Goal: Transaction & Acquisition: Purchase product/service

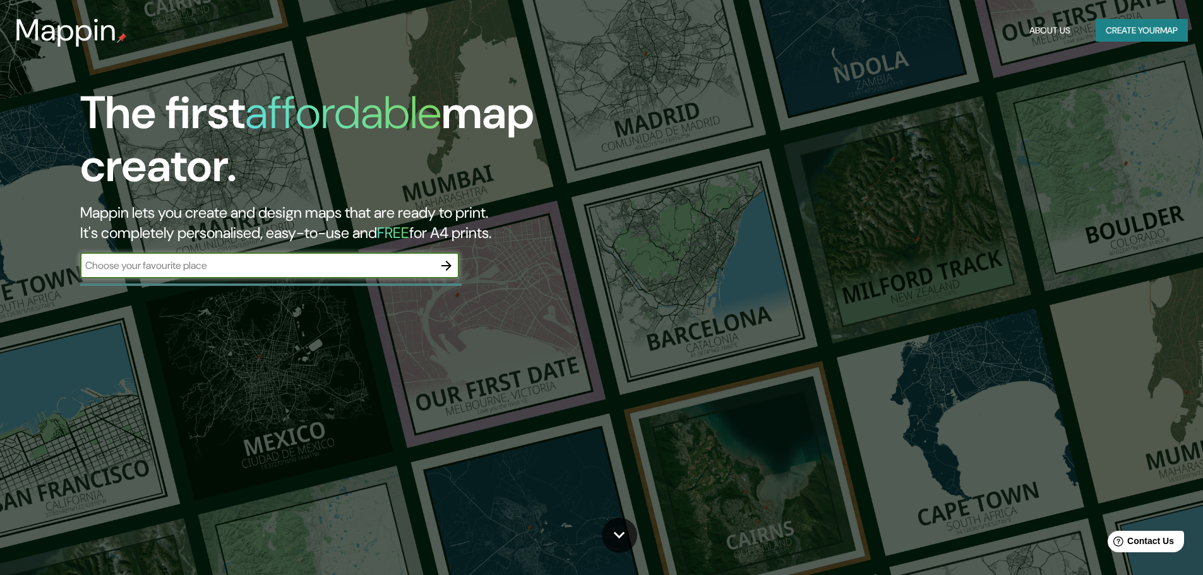
click at [322, 259] on input "text" at bounding box center [257, 265] width 354 height 15
click at [439, 265] on button "button" at bounding box center [446, 265] width 25 height 25
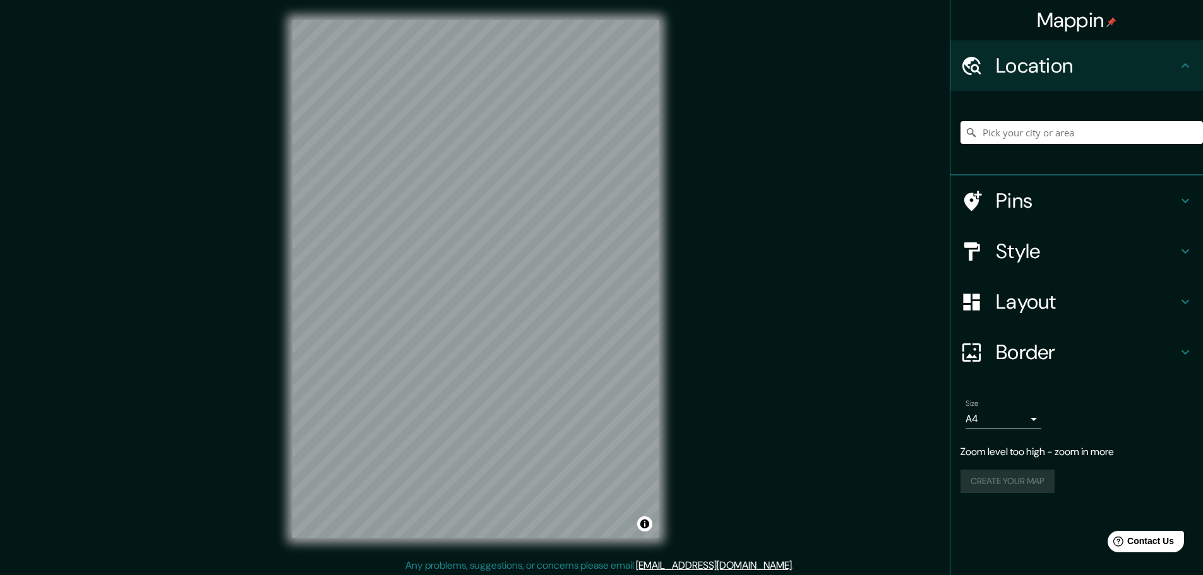
click at [726, 245] on div "Mappin Location Pins Style Layout Border Choose a border. Hint : you can make l…" at bounding box center [601, 289] width 1203 height 579
click at [1051, 142] on input "Pick your city or area" at bounding box center [1082, 132] width 243 height 23
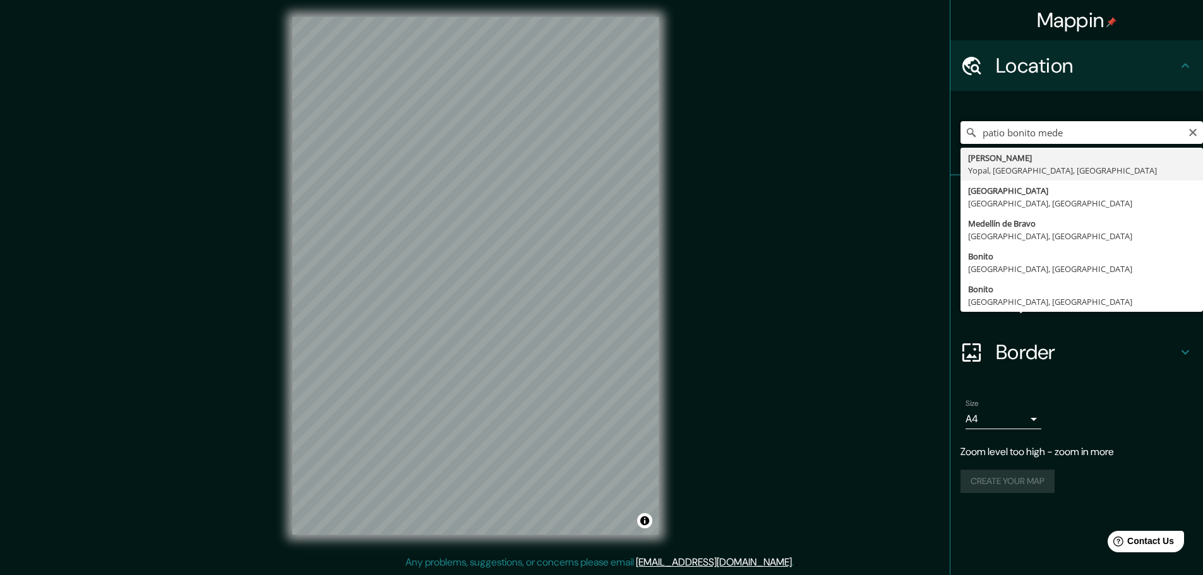
click at [1100, 128] on input "patio bonito mede" at bounding box center [1082, 132] width 243 height 23
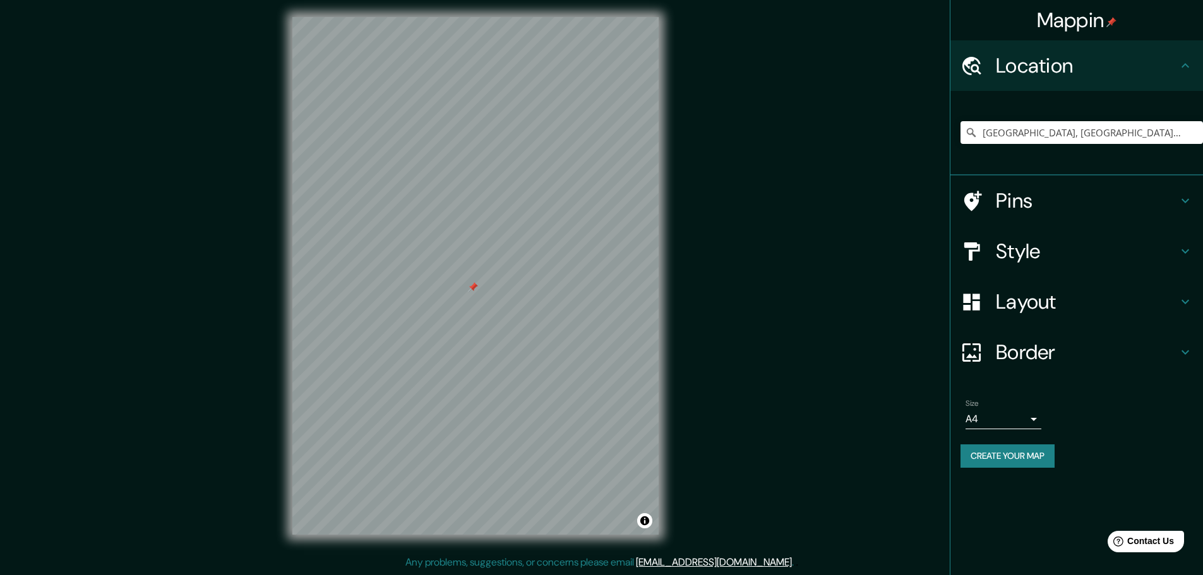
click at [468, 287] on div at bounding box center [473, 287] width 10 height 10
click at [1123, 133] on input "Medellín, Antioquia, Colombia" at bounding box center [1082, 132] width 243 height 23
drag, startPoint x: 1123, startPoint y: 133, endPoint x: 977, endPoint y: 136, distance: 145.3
click at [977, 136] on div "Medellín, Antioquia, Colombia" at bounding box center [1082, 132] width 243 height 23
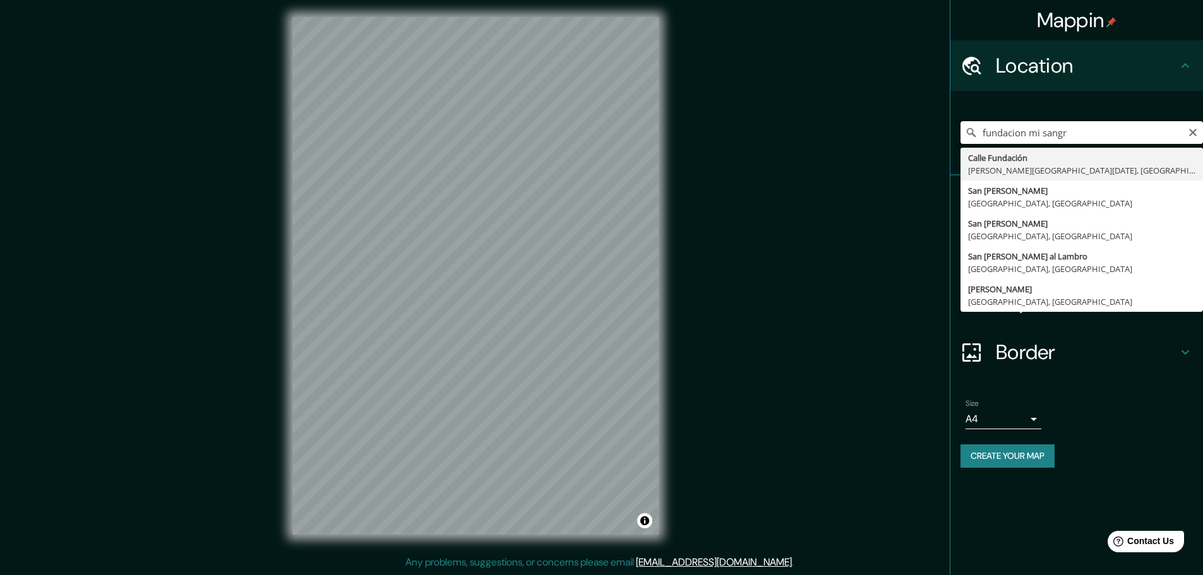
type input "fundacion mi sangre"
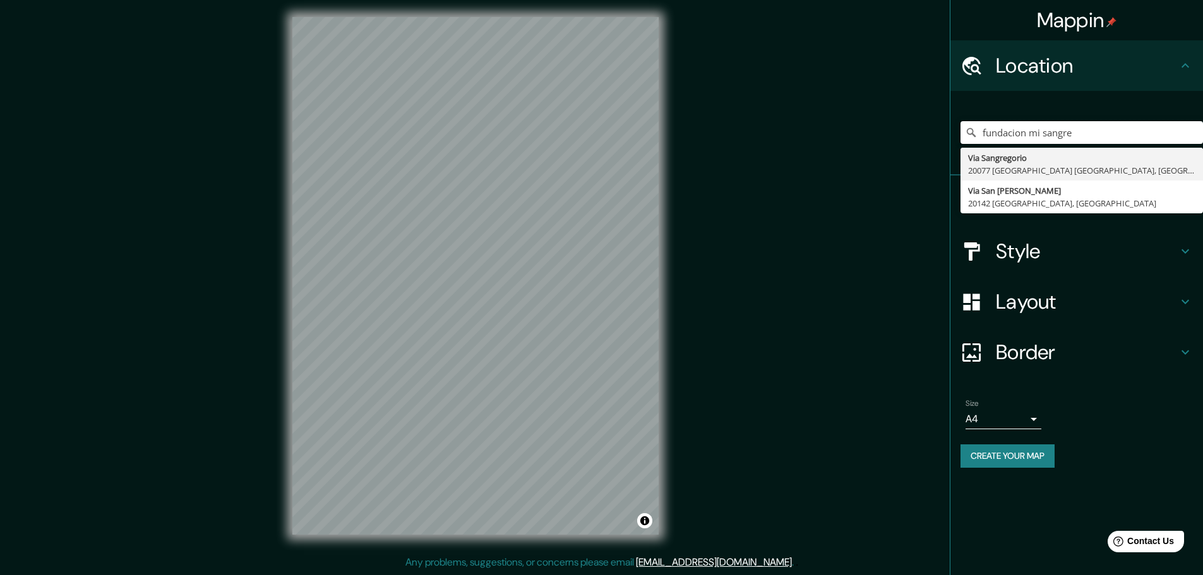
drag, startPoint x: 1119, startPoint y: 126, endPoint x: 909, endPoint y: 130, distance: 210.4
click at [909, 130] on div "Mappin Location fundacion mi sangre Via Sangregorio 20077 Melegnano Ciudad metr…" at bounding box center [601, 286] width 1203 height 579
type input "Patio Bonito, 130008 Cartagena, Bolívar, Colombia"
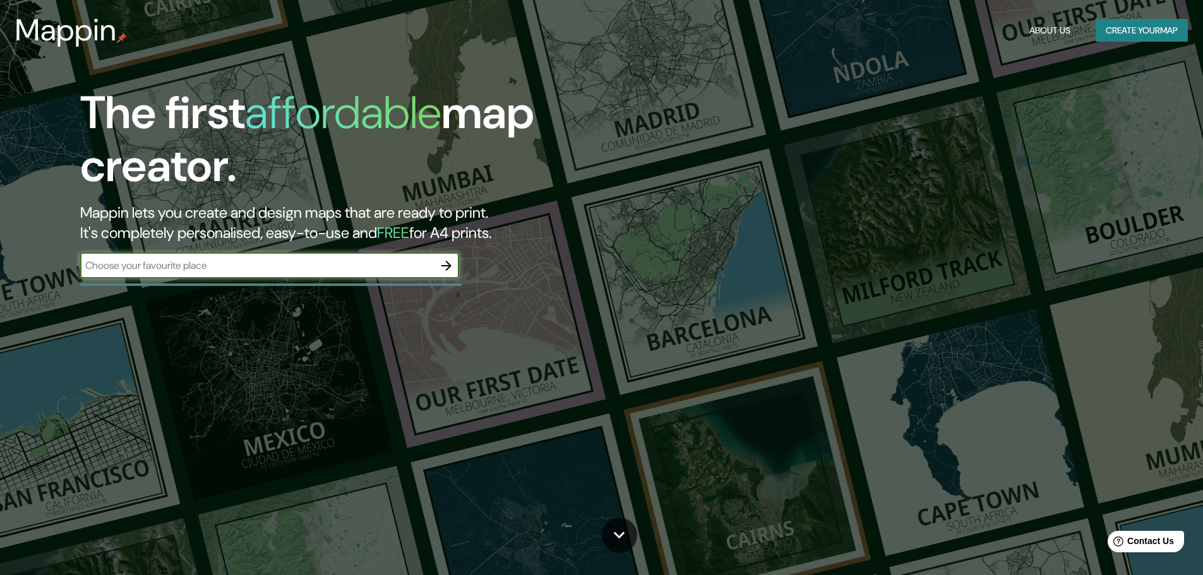
click at [307, 267] on input "text" at bounding box center [257, 265] width 354 height 15
type input "medellin"
click at [449, 260] on icon "button" at bounding box center [446, 265] width 15 height 15
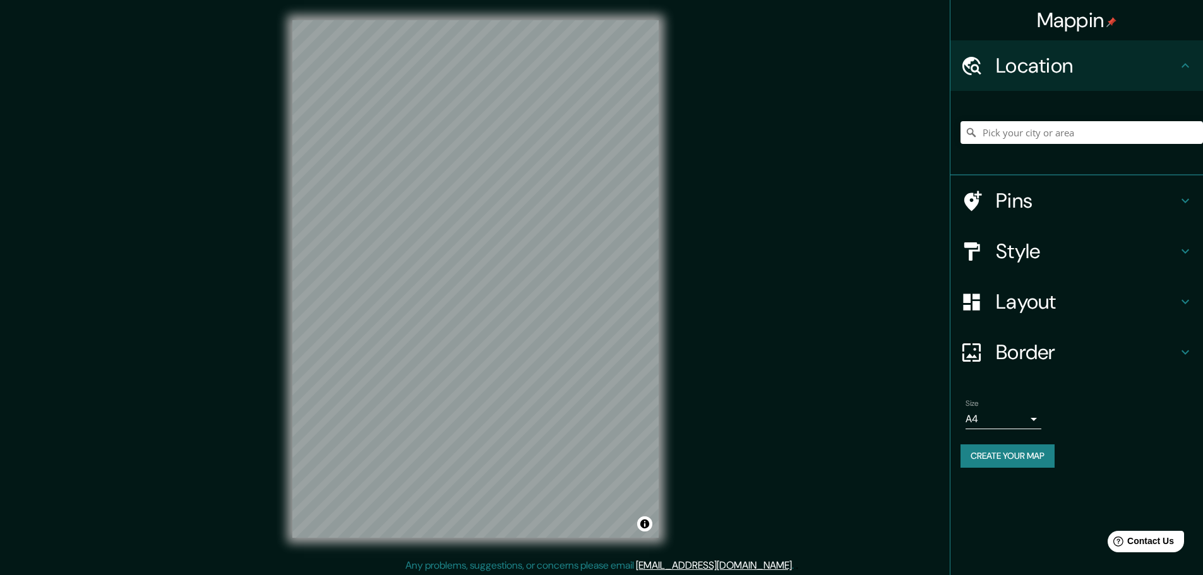
click at [713, 146] on div "Mappin Location Pins Style Layout Border Choose a border. Hint : you can make l…" at bounding box center [601, 289] width 1203 height 579
click at [664, 77] on div "© Mapbox © OpenStreetMap Improve this map" at bounding box center [475, 279] width 407 height 558
click at [861, 21] on div "Mappin Location Pins Style Layout Border Choose a border. Hint : you can make l…" at bounding box center [601, 289] width 1203 height 579
click at [1025, 132] on input "Pick your city or area" at bounding box center [1082, 132] width 243 height 23
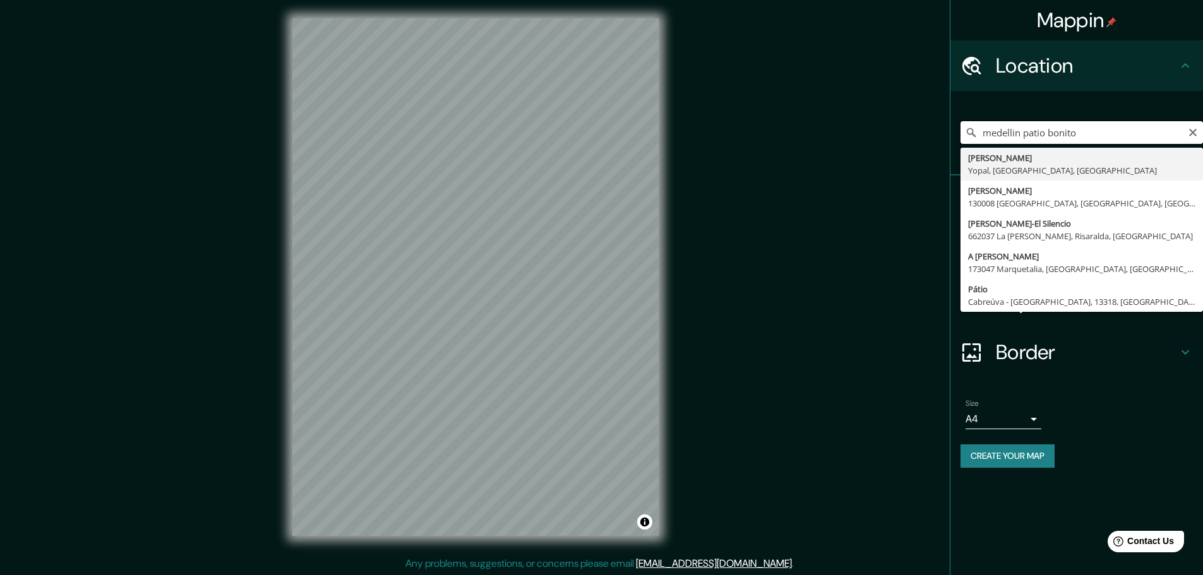
scroll to position [3, 0]
drag, startPoint x: 1092, startPoint y: 130, endPoint x: 1030, endPoint y: 138, distance: 63.1
click at [1030, 138] on input "medellin patio bonito" at bounding box center [1082, 132] width 243 height 23
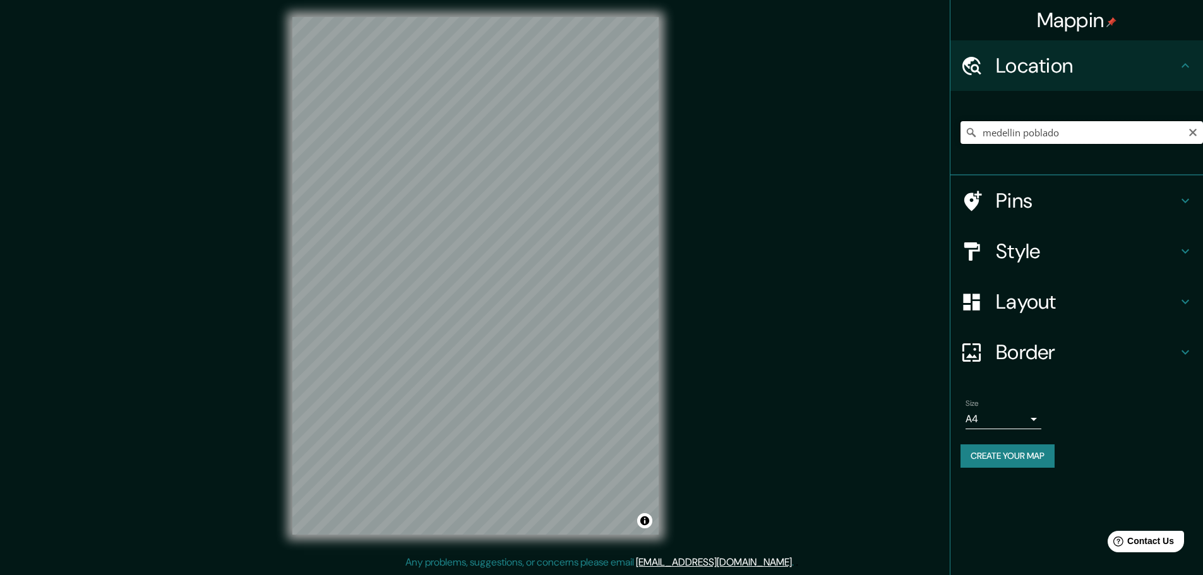
click at [1139, 138] on input "medellin poblado" at bounding box center [1082, 132] width 243 height 23
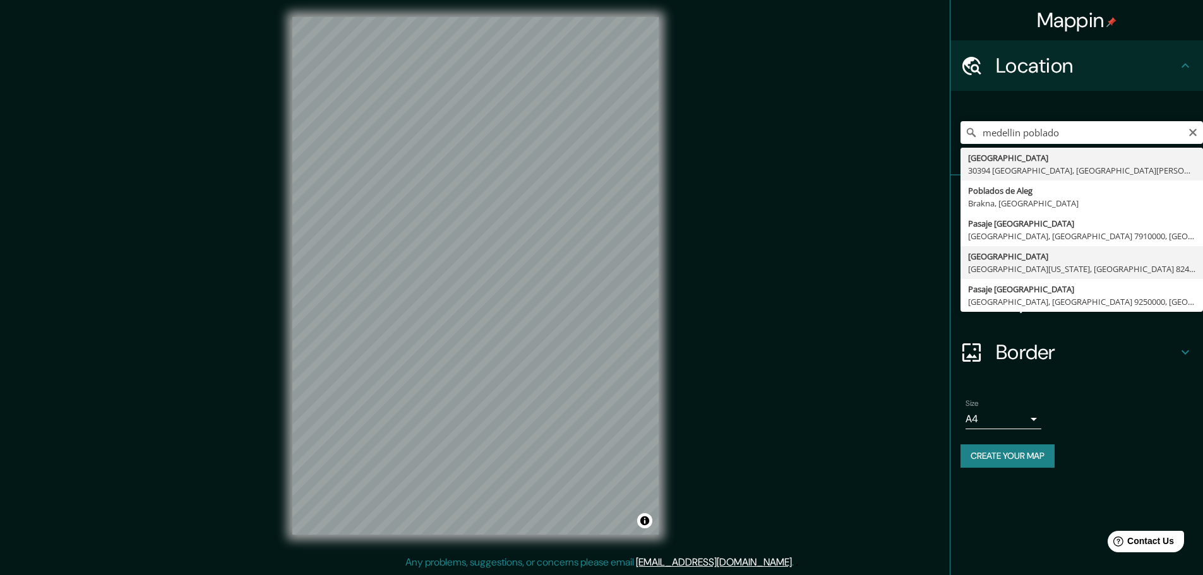
type input "Medellín, La Florida, Región Metropolitana de Santiago 8240000, Chile"
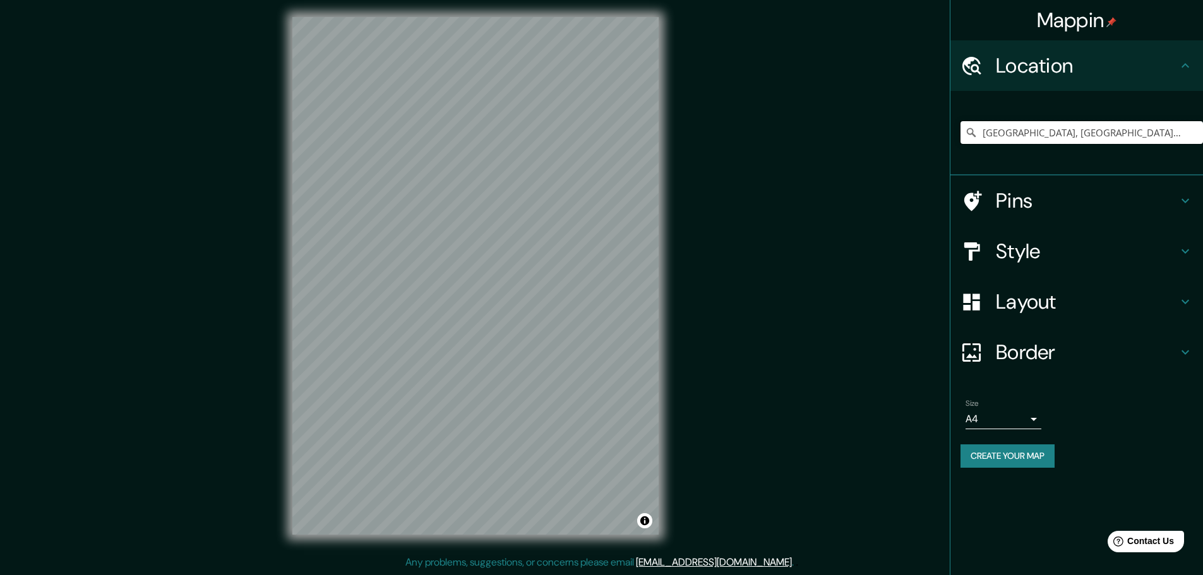
scroll to position [0, 0]
click at [1188, 133] on icon "Clear" at bounding box center [1193, 133] width 10 height 10
click at [1162, 130] on input "Pick your city or area" at bounding box center [1082, 132] width 243 height 23
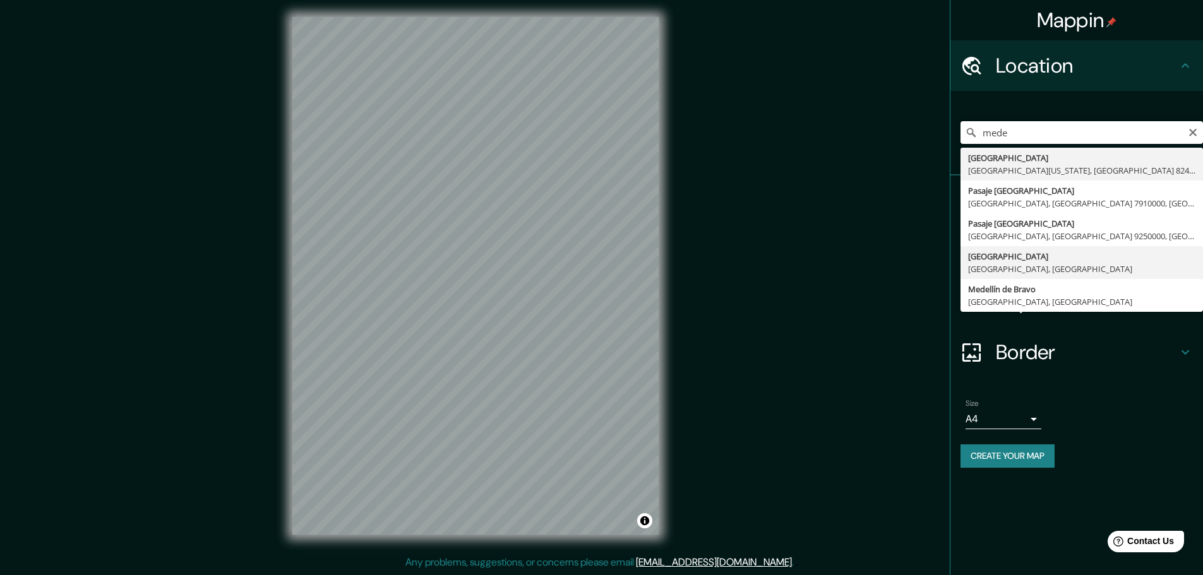
type input "Medellín, Antioquia, Colombia"
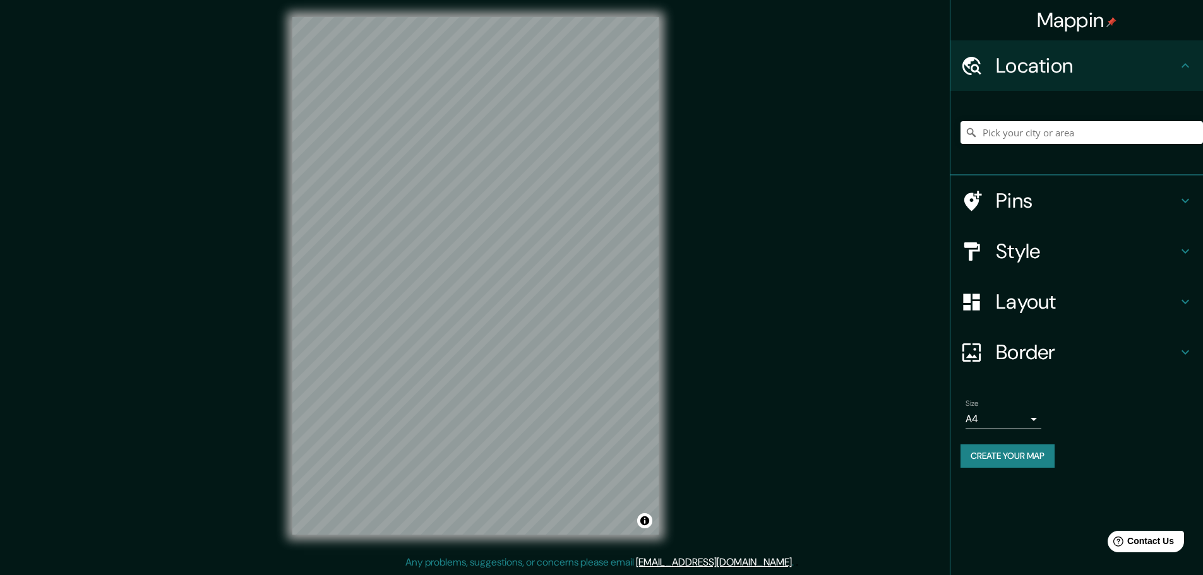
click at [756, 146] on div "Mappin Location Pins Style Layout Border Choose a border. Hint : you can make l…" at bounding box center [601, 286] width 1203 height 579
click at [699, 85] on div "Mappin Location Pins Style Layout Border Choose a border. Hint : you can make l…" at bounding box center [601, 286] width 1203 height 579
click at [742, 151] on div "Mappin Location Pins Style Layout Border Choose a border. Hint : you can make l…" at bounding box center [601, 286] width 1203 height 579
click at [685, 148] on div "Mappin Location Pins Style Layout Border Choose a border. Hint : you can make l…" at bounding box center [601, 286] width 1203 height 579
